Goal: Task Accomplishment & Management: Use online tool/utility

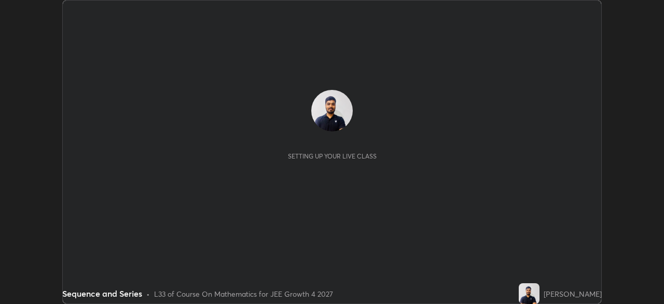
scroll to position [304, 664]
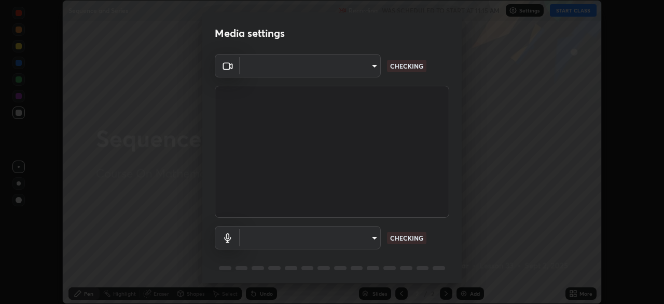
type input "f44939252cec670a7c81aafead478e6b9f15b20a1b8f1ae8dba2619045631b1c"
type input "default"
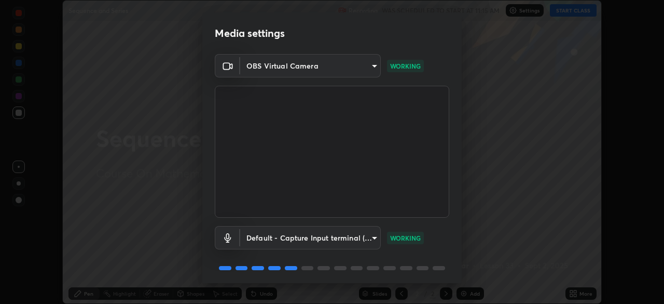
scroll to position [37, 0]
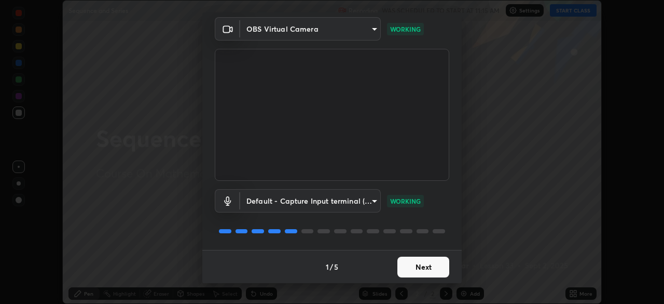
click at [410, 266] on button "Next" at bounding box center [423, 266] width 52 height 21
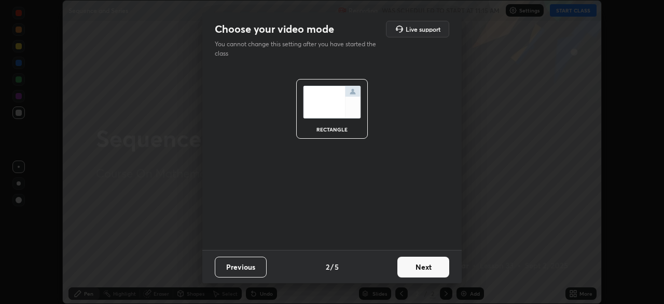
scroll to position [0, 0]
click at [408, 270] on button "Next" at bounding box center [423, 266] width 52 height 21
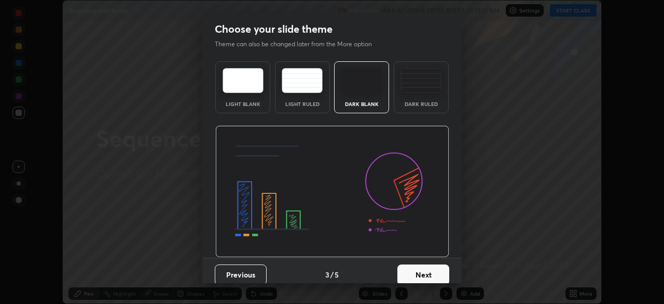
click at [410, 269] on button "Next" at bounding box center [423, 274] width 52 height 21
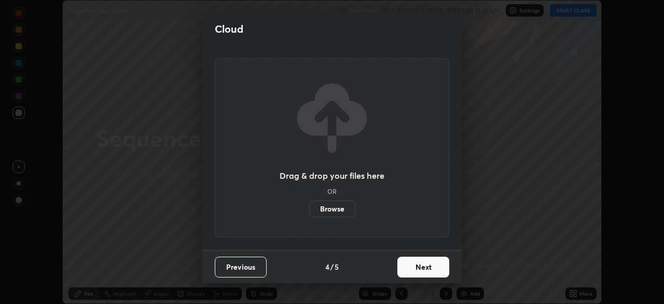
click at [409, 271] on button "Next" at bounding box center [423, 266] width 52 height 21
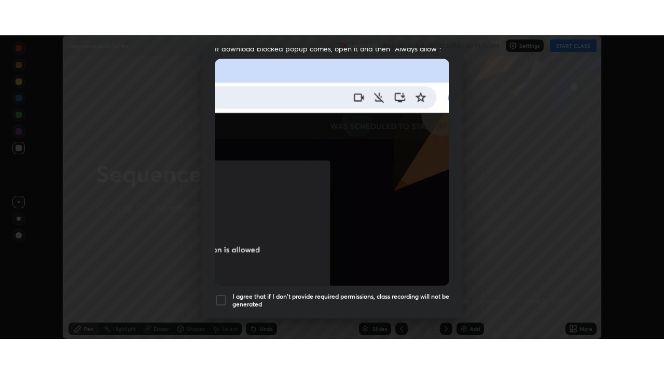
scroll to position [249, 0]
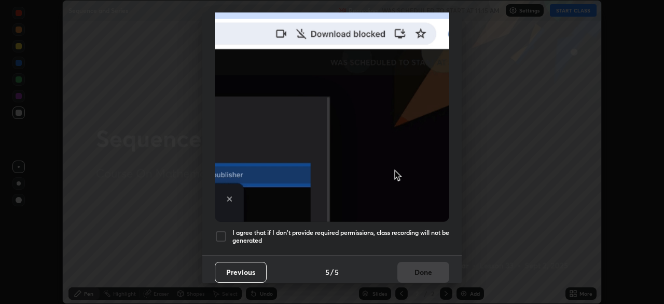
click at [381, 231] on h5 "I agree that if I don't provide required permissions, class recording will not …" at bounding box center [340, 236] width 217 height 16
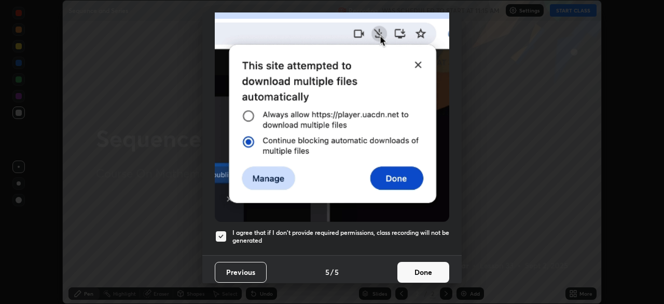
click at [417, 268] on button "Done" at bounding box center [423, 272] width 52 height 21
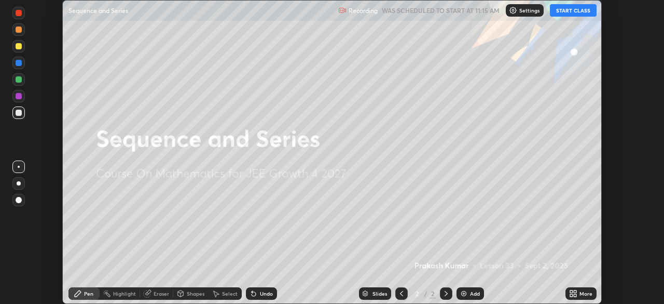
click at [564, 14] on button "START CLASS" at bounding box center [573, 10] width 47 height 12
click at [574, 294] on icon at bounding box center [575, 295] width 3 height 3
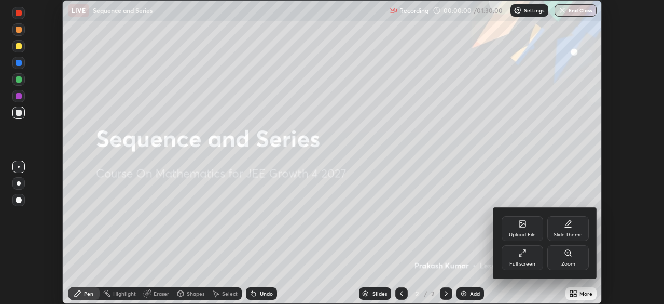
click at [525, 262] on div "Full screen" at bounding box center [523, 263] width 26 height 5
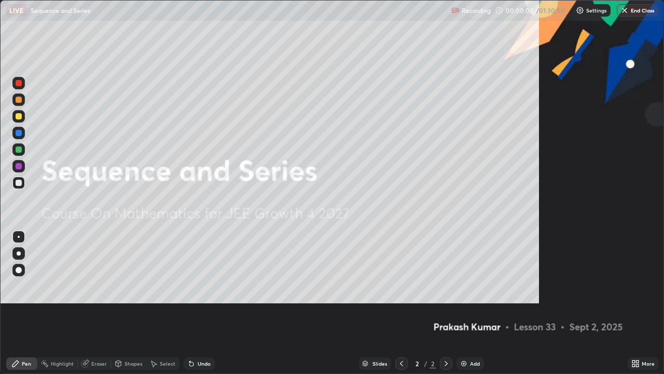
scroll to position [374, 664]
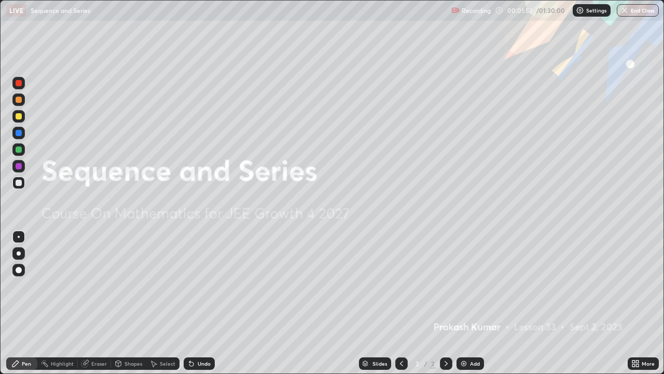
click at [467, 303] on div "Add" at bounding box center [471, 363] width 28 height 12
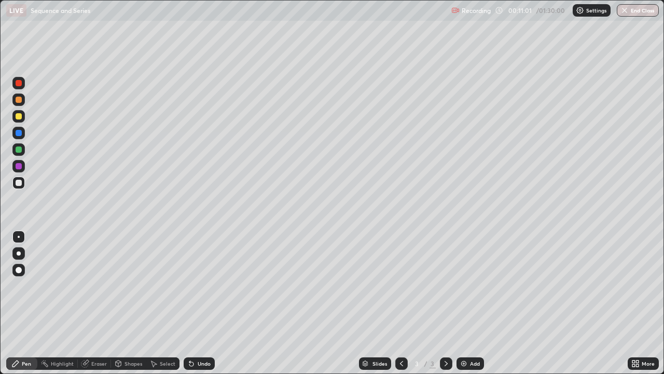
click at [19, 118] on div at bounding box center [19, 116] width 6 height 6
click at [19, 183] on div at bounding box center [19, 183] width 6 height 6
click at [204, 303] on div "Undo" at bounding box center [204, 363] width 13 height 5
click at [100, 303] on div "Eraser" at bounding box center [94, 363] width 33 height 12
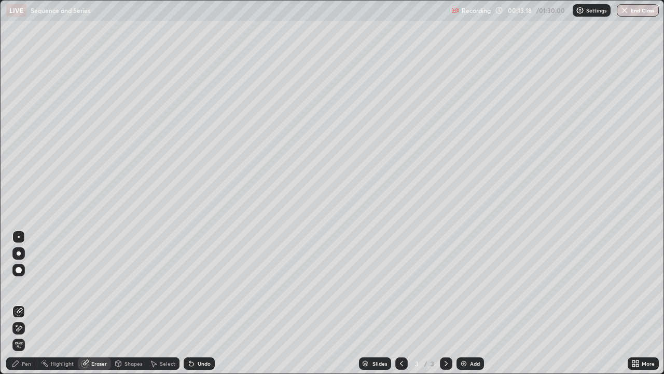
click at [24, 303] on div "Pen" at bounding box center [21, 363] width 31 height 12
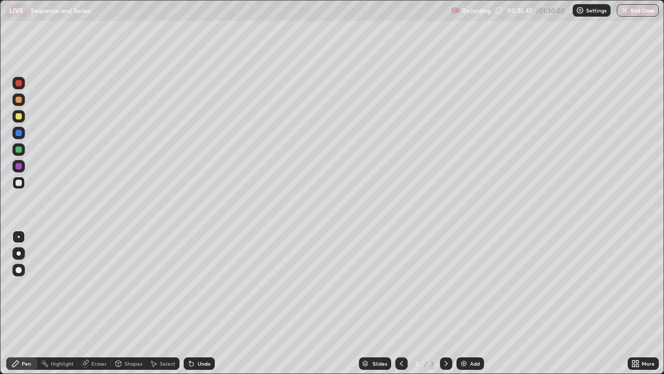
click at [475, 303] on div "Add" at bounding box center [475, 363] width 10 height 5
click at [98, 303] on div "Eraser" at bounding box center [94, 363] width 33 height 12
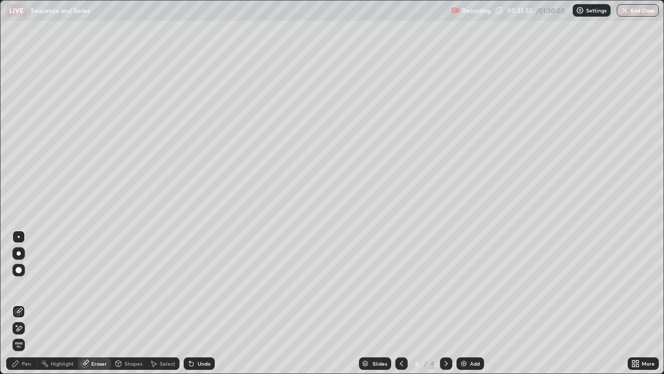
click at [28, 303] on div "Pen" at bounding box center [26, 363] width 9 height 5
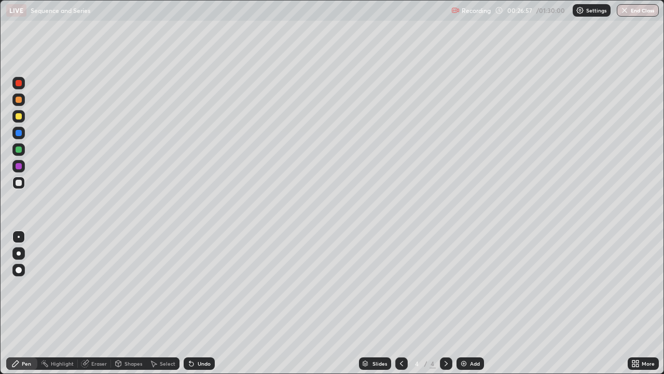
click at [20, 117] on div at bounding box center [19, 116] width 6 height 6
click at [23, 183] on div at bounding box center [18, 182] width 12 height 12
click at [19, 149] on div at bounding box center [19, 149] width 6 height 6
click at [98, 303] on div "Eraser" at bounding box center [99, 363] width 16 height 5
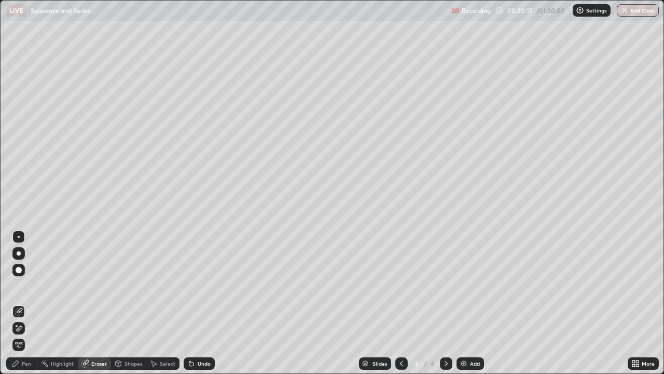
click at [19, 303] on icon at bounding box center [15, 363] width 8 height 8
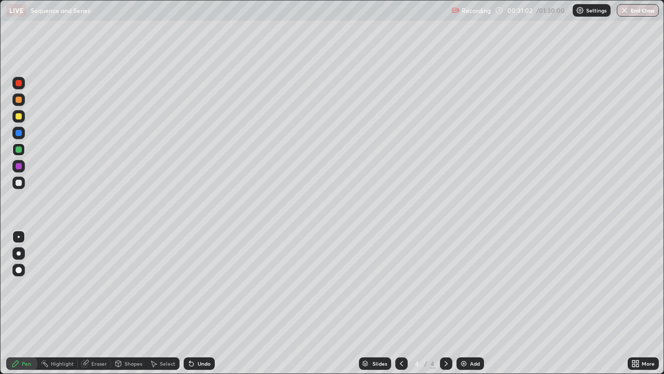
click at [206, 303] on div "Undo" at bounding box center [199, 363] width 31 height 12
click at [199, 303] on div "Undo" at bounding box center [204, 363] width 13 height 5
click at [196, 303] on div "Undo" at bounding box center [199, 363] width 31 height 12
click at [21, 114] on div at bounding box center [19, 116] width 6 height 6
click at [20, 99] on div at bounding box center [19, 100] width 6 height 6
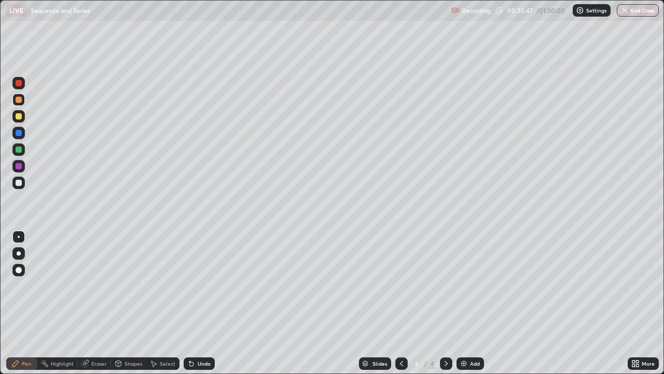
click at [469, 303] on div "Add" at bounding box center [471, 363] width 28 height 12
click at [23, 184] on div at bounding box center [18, 182] width 12 height 12
click at [19, 117] on div at bounding box center [19, 116] width 6 height 6
click at [19, 116] on div at bounding box center [19, 116] width 6 height 6
click at [21, 185] on div at bounding box center [18, 182] width 12 height 12
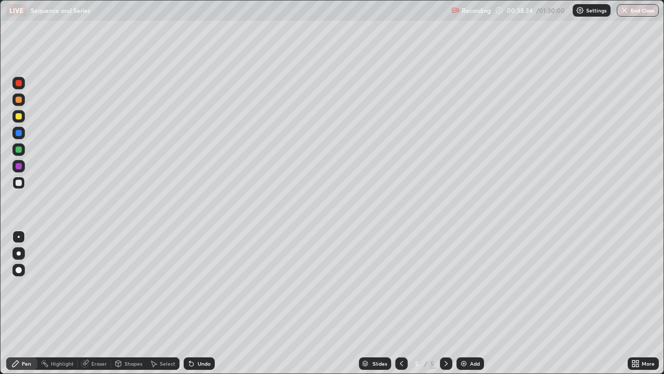
click at [201, 303] on div "Undo" at bounding box center [199, 363] width 31 height 12
click at [204, 303] on div "Undo" at bounding box center [204, 363] width 13 height 5
click at [202, 303] on div "Undo" at bounding box center [204, 363] width 13 height 5
click at [201, 303] on div "Undo" at bounding box center [204, 363] width 13 height 5
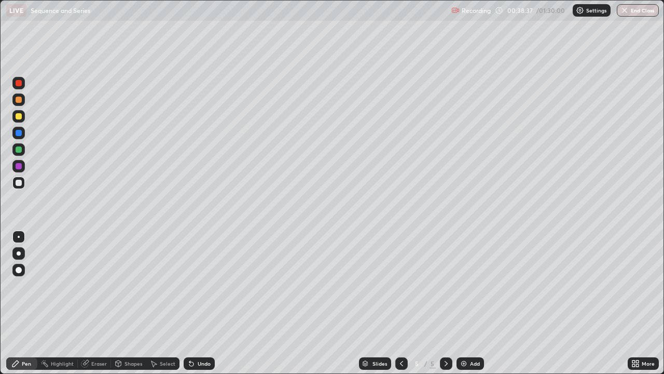
click at [204, 303] on div "Undo" at bounding box center [204, 363] width 13 height 5
click at [472, 303] on div "Add" at bounding box center [475, 363] width 10 height 5
click at [20, 151] on div at bounding box center [19, 149] width 6 height 6
click at [21, 187] on div at bounding box center [18, 182] width 12 height 12
click at [23, 148] on div at bounding box center [18, 149] width 12 height 12
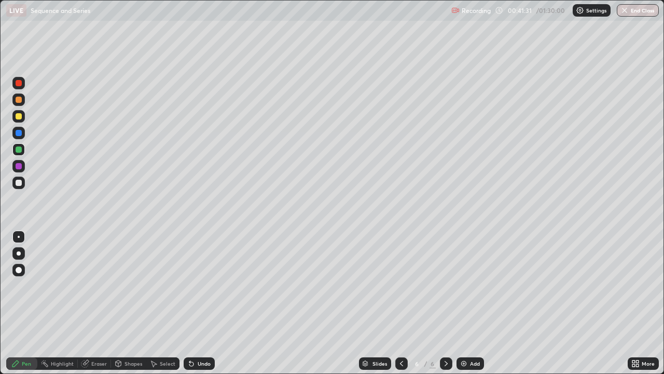
click at [24, 97] on div at bounding box center [18, 99] width 12 height 12
click at [99, 303] on div "Eraser" at bounding box center [99, 363] width 16 height 5
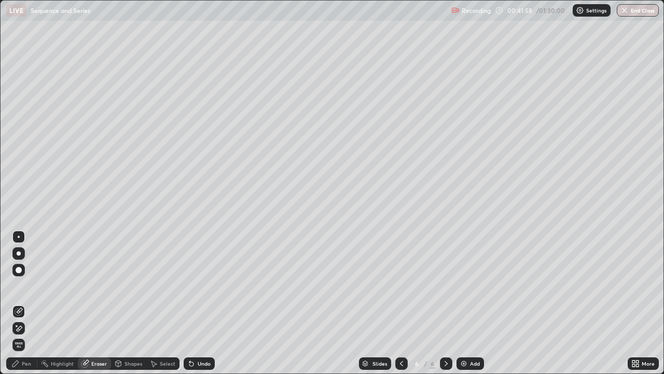
click at [28, 303] on div "Pen" at bounding box center [26, 363] width 9 height 5
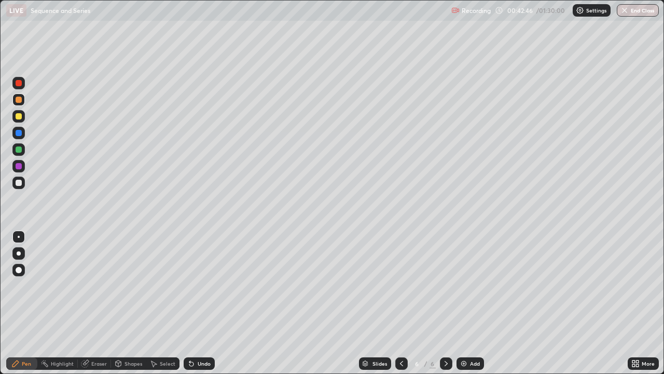
click at [20, 115] on div at bounding box center [19, 116] width 6 height 6
click at [164, 303] on div "Select" at bounding box center [168, 363] width 16 height 5
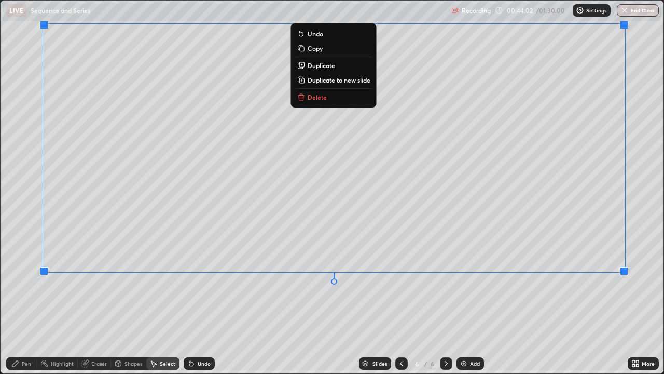
click at [29, 303] on div "Pen" at bounding box center [26, 363] width 9 height 5
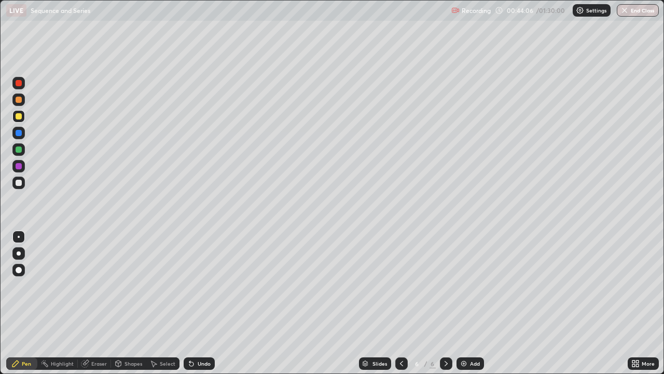
click at [20, 182] on div at bounding box center [19, 183] width 6 height 6
click at [141, 303] on div "Shapes" at bounding box center [128, 363] width 35 height 21
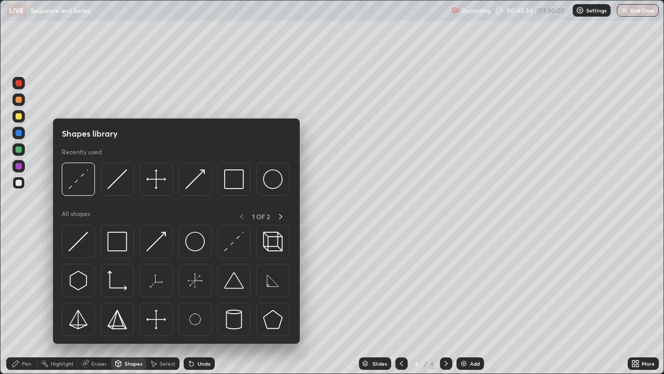
click at [198, 303] on div "Undo" at bounding box center [204, 363] width 13 height 5
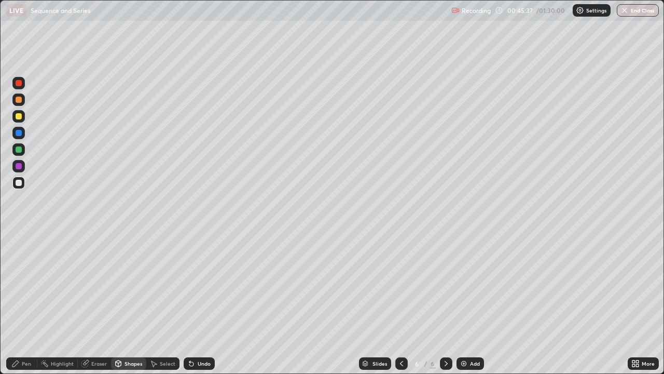
click at [20, 98] on div at bounding box center [19, 100] width 6 height 6
click at [32, 303] on div "Pen" at bounding box center [21, 363] width 31 height 12
click at [21, 117] on div at bounding box center [19, 116] width 6 height 6
click at [476, 303] on div "Add" at bounding box center [475, 363] width 10 height 5
click at [107, 303] on div "Eraser" at bounding box center [94, 363] width 33 height 12
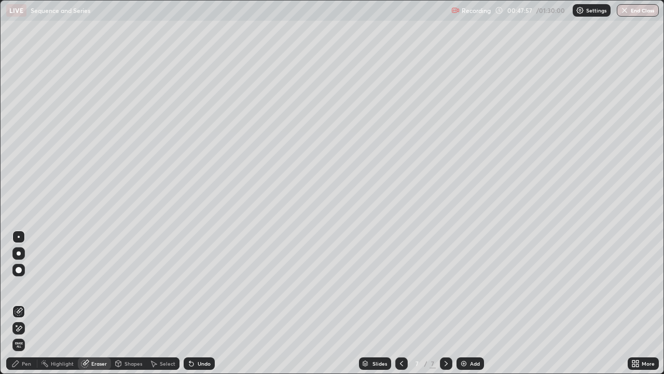
click at [19, 303] on icon at bounding box center [19, 328] width 8 height 9
click at [405, 303] on div at bounding box center [401, 363] width 12 height 12
click at [401, 303] on icon at bounding box center [401, 363] width 8 height 8
click at [449, 303] on div at bounding box center [446, 363] width 12 height 21
click at [445, 303] on icon at bounding box center [446, 363] width 8 height 8
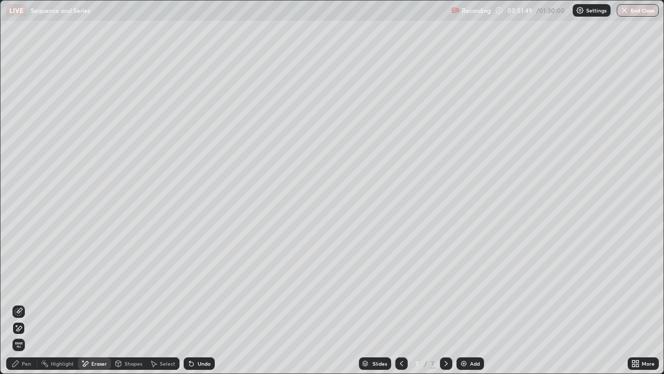
click at [405, 303] on div at bounding box center [401, 363] width 12 height 21
click at [450, 303] on div at bounding box center [446, 363] width 12 height 21
click at [32, 303] on div "Pen" at bounding box center [21, 363] width 31 height 12
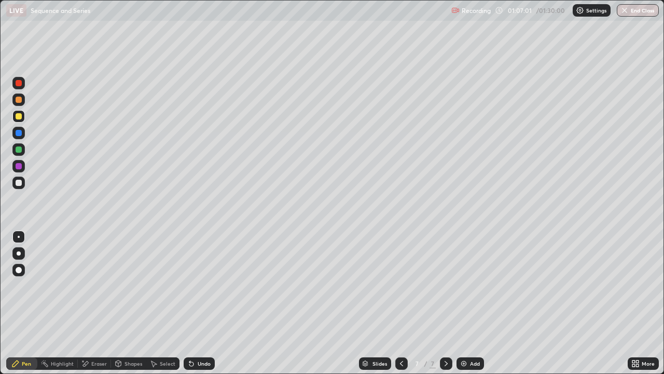
click at [22, 184] on div at bounding box center [18, 182] width 12 height 12
click at [94, 303] on div "Eraser" at bounding box center [99, 363] width 16 height 5
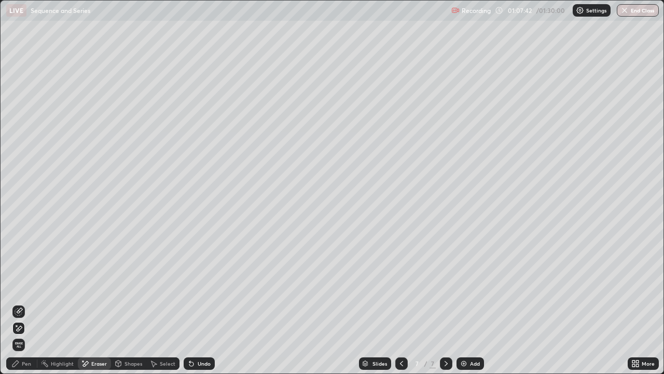
click at [23, 303] on div "Pen" at bounding box center [21, 363] width 31 height 12
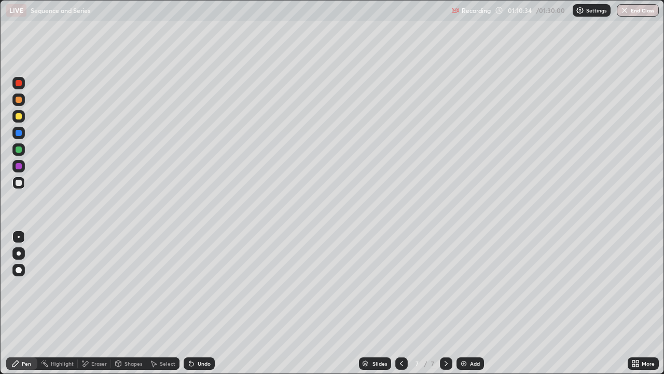
click at [401, 303] on icon at bounding box center [401, 363] width 8 height 8
click at [403, 303] on div at bounding box center [401, 363] width 12 height 12
click at [405, 303] on div at bounding box center [401, 363] width 12 height 21
click at [404, 303] on div at bounding box center [401, 363] width 12 height 12
click at [401, 303] on icon at bounding box center [401, 363] width 8 height 8
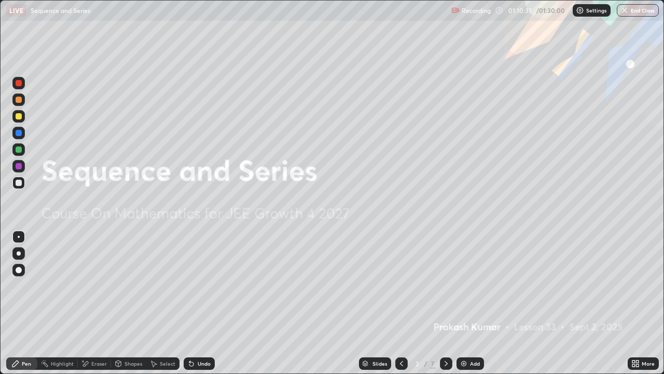
click at [450, 303] on div at bounding box center [446, 363] width 12 height 12
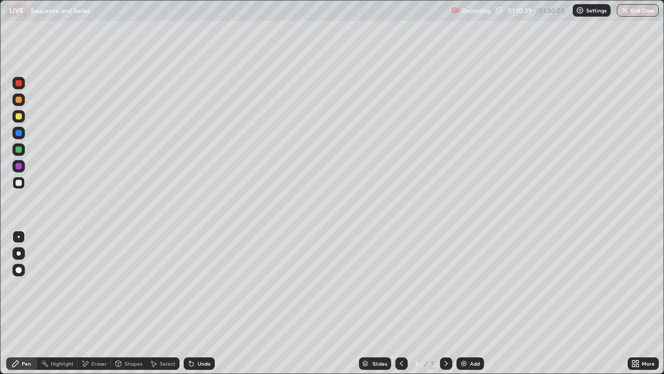
click at [443, 303] on icon at bounding box center [446, 363] width 8 height 8
click at [445, 303] on icon at bounding box center [446, 363] width 8 height 8
click at [444, 303] on icon at bounding box center [446, 363] width 8 height 8
click at [442, 303] on icon at bounding box center [446, 363] width 8 height 8
click at [441, 303] on div at bounding box center [446, 363] width 12 height 12
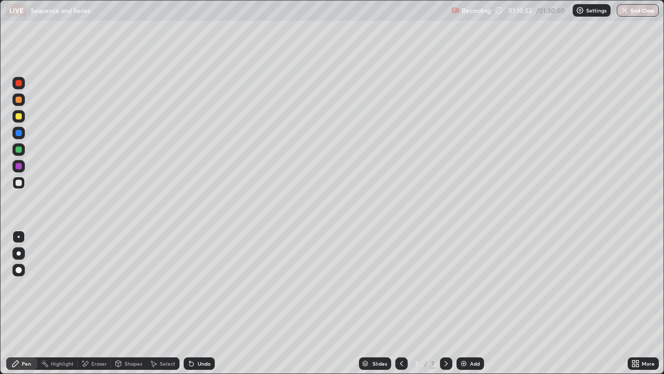
click at [440, 303] on div at bounding box center [446, 363] width 12 height 12
click at [432, 303] on div "7" at bounding box center [433, 363] width 6 height 9
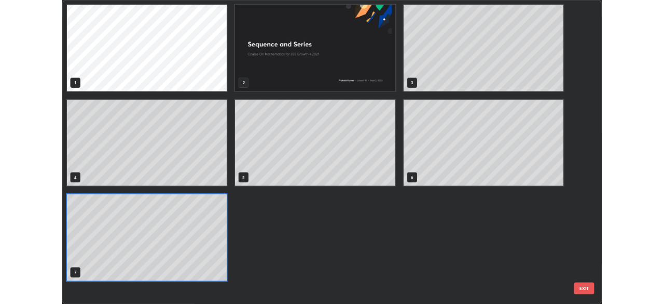
scroll to position [369, 658]
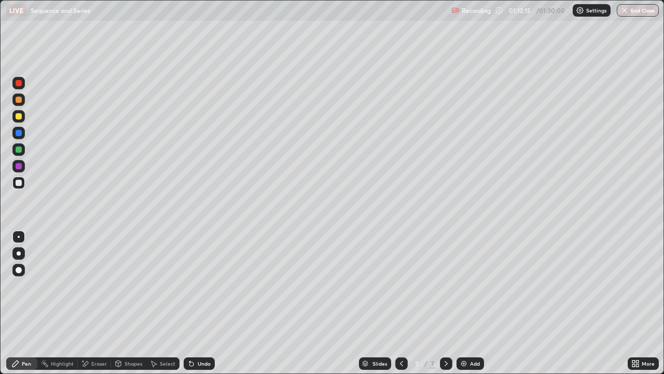
click at [400, 303] on icon at bounding box center [401, 363] width 8 height 8
click at [402, 303] on icon at bounding box center [401, 363] width 8 height 8
click at [402, 303] on icon at bounding box center [401, 363] width 3 height 5
click at [445, 303] on icon at bounding box center [446, 363] width 8 height 8
click at [442, 303] on div at bounding box center [446, 363] width 12 height 12
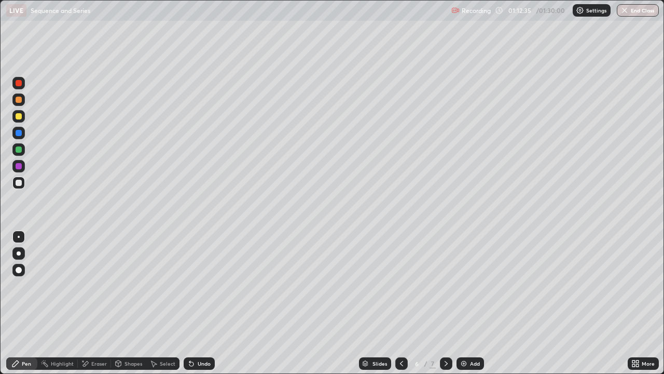
click at [445, 303] on div at bounding box center [446, 363] width 12 height 12
click at [471, 303] on div "Add" at bounding box center [475, 363] width 10 height 5
click at [401, 303] on icon at bounding box center [401, 363] width 8 height 8
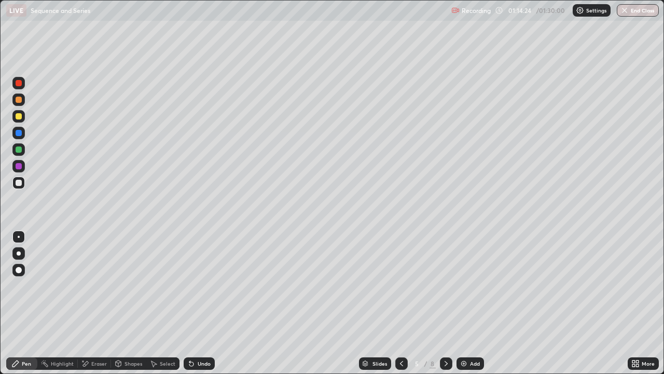
click at [398, 303] on div at bounding box center [401, 363] width 12 height 12
click at [447, 303] on div at bounding box center [446, 363] width 12 height 12
click at [446, 303] on div at bounding box center [446, 363] width 12 height 12
click at [443, 303] on div at bounding box center [446, 363] width 12 height 12
click at [443, 303] on div at bounding box center [446, 363] width 12 height 21
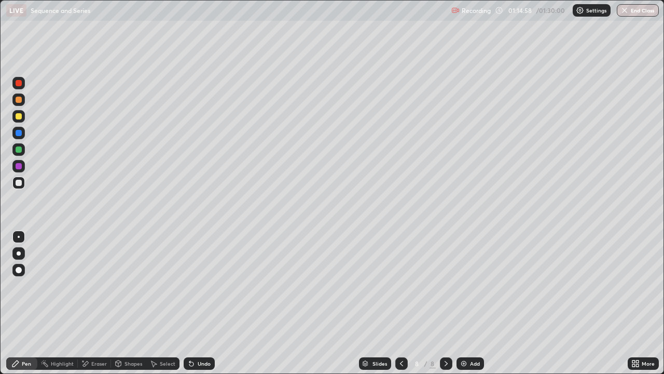
click at [23, 133] on div at bounding box center [18, 133] width 12 height 12
click at [24, 183] on div at bounding box center [18, 182] width 12 height 12
click at [19, 183] on div at bounding box center [19, 183] width 6 height 6
click at [96, 303] on div "Eraser" at bounding box center [99, 363] width 16 height 5
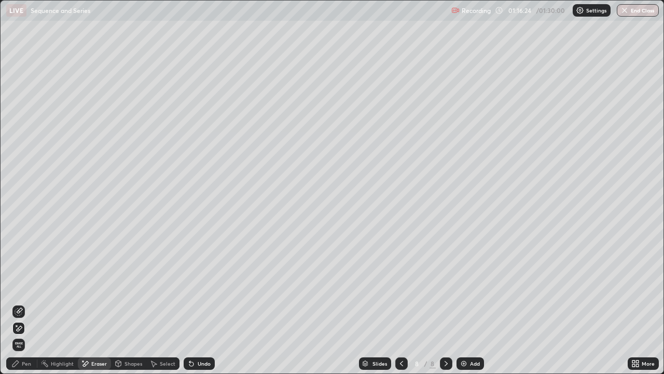
click at [21, 303] on div "Pen" at bounding box center [21, 363] width 31 height 12
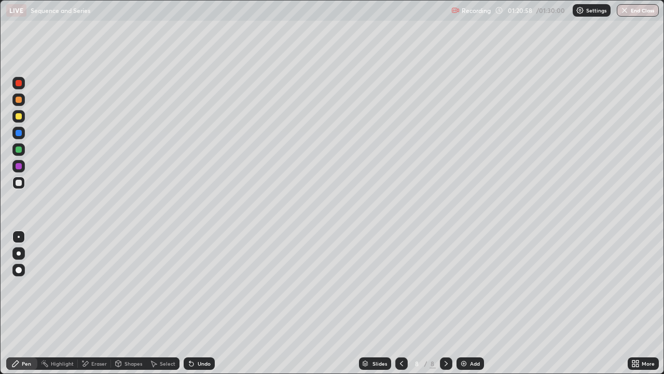
click at [645, 303] on div "More" at bounding box center [643, 363] width 31 height 12
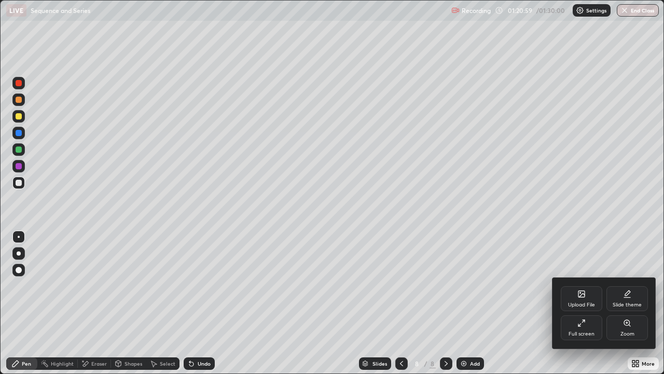
click at [579, 303] on icon at bounding box center [580, 325] width 2 height 2
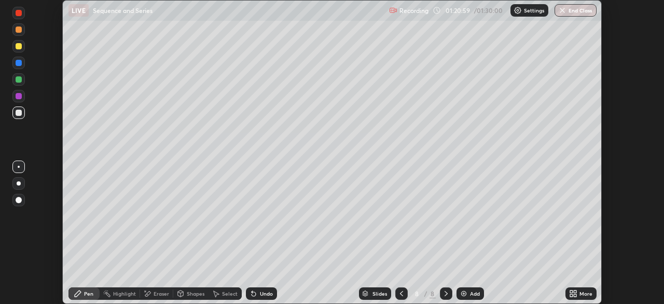
scroll to position [51584, 51224]
click at [575, 12] on button "End Class" at bounding box center [576, 10] width 42 height 12
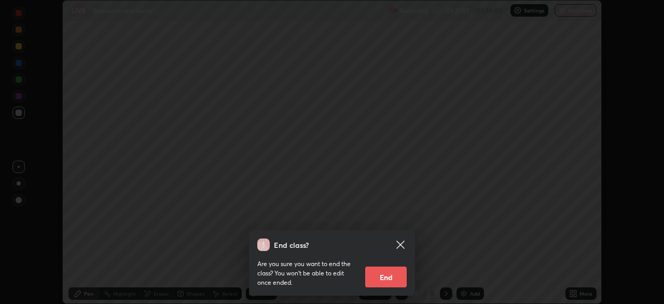
click at [387, 283] on button "End" at bounding box center [386, 276] width 42 height 21
